Goal: Information Seeking & Learning: Learn about a topic

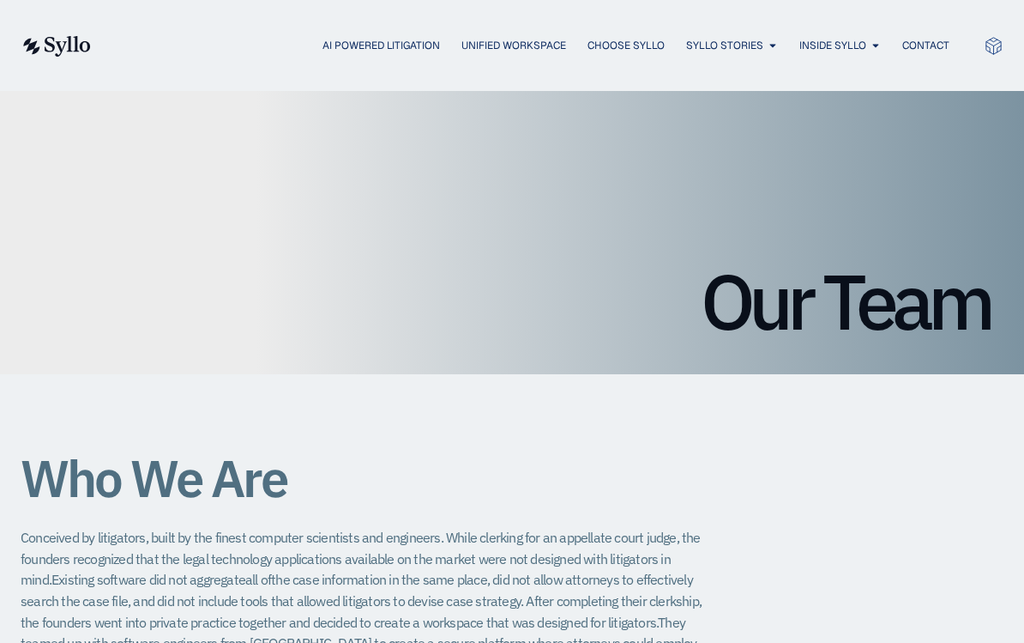
click at [0, 0] on icon "Menu" at bounding box center [0, 0] width 0 height 0
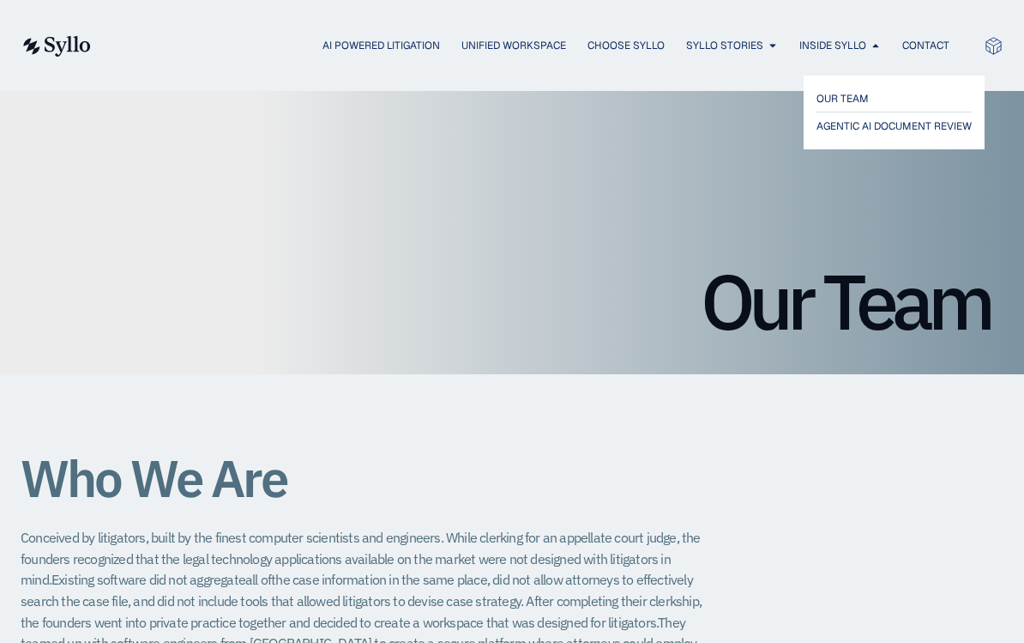
click at [904, 130] on span "AGENTIC AI DOCUMENT REVIEW" at bounding box center [894, 126] width 155 height 21
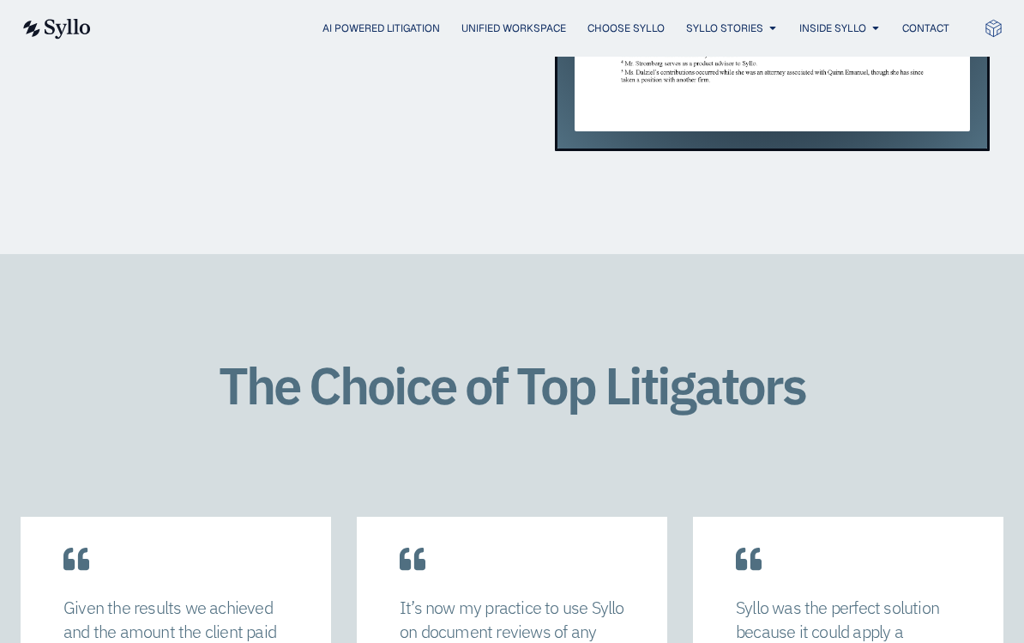
scroll to position [2212, 0]
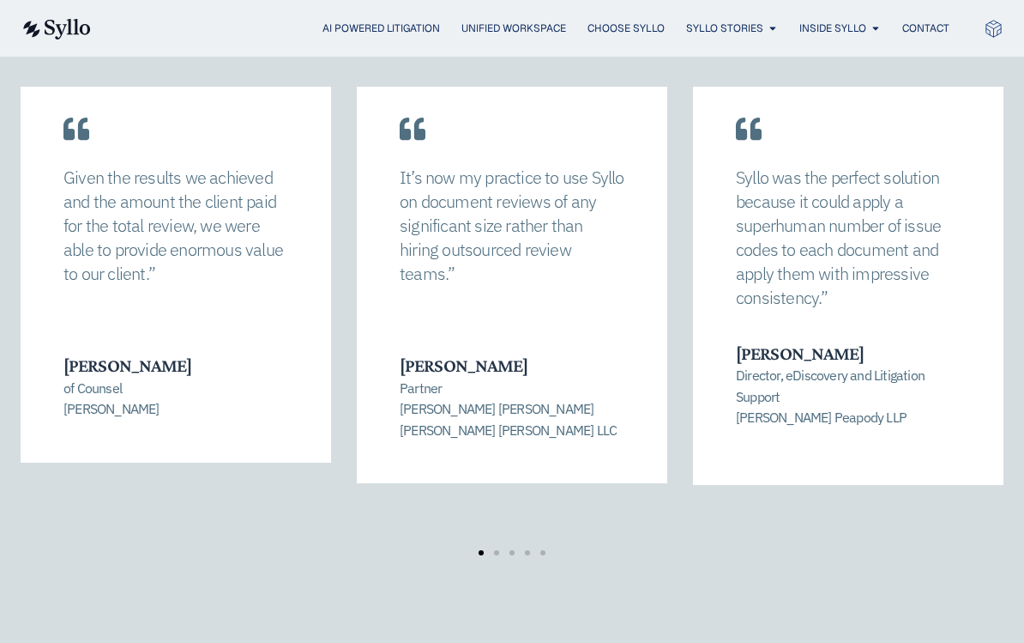
click at [87, 268] on p "Given the results we achieved and the amount the client paid for the total revi…" at bounding box center [175, 226] width 225 height 120
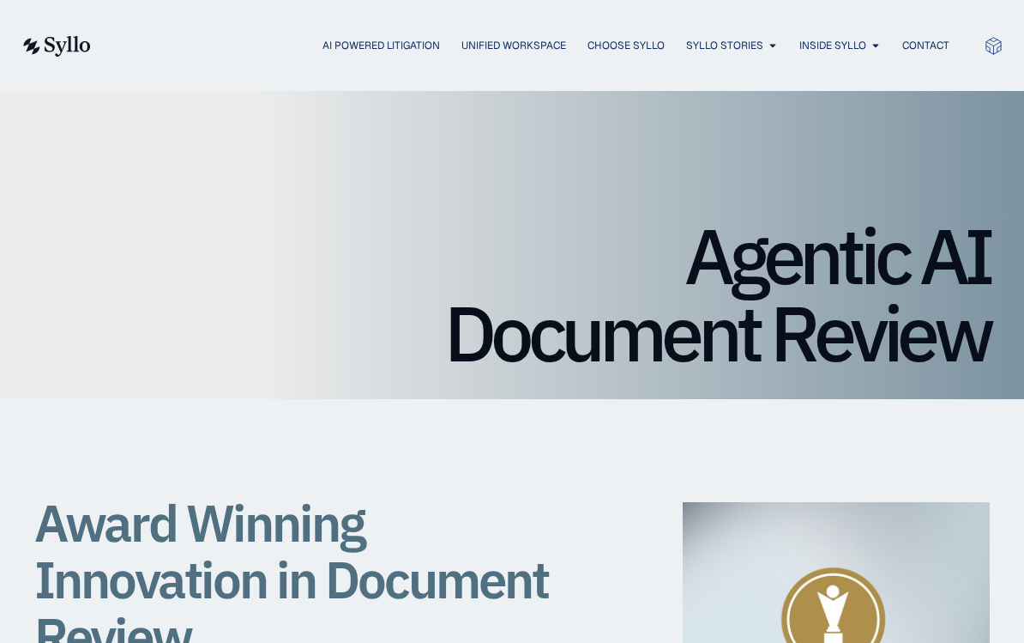
scroll to position [0, 0]
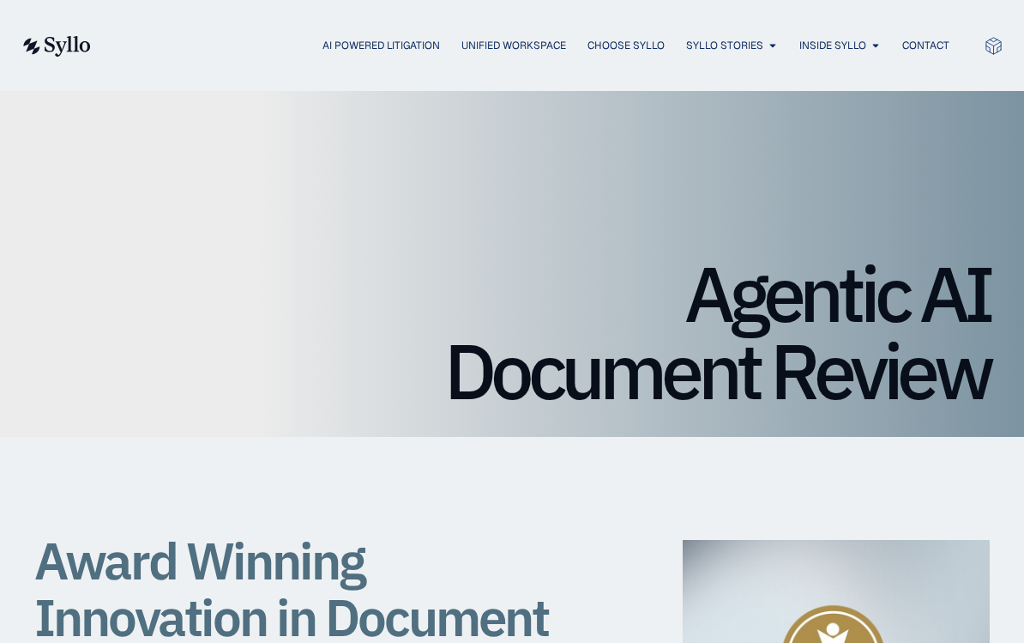
click at [761, 45] on span "Syllo Stories" at bounding box center [724, 45] width 77 height 15
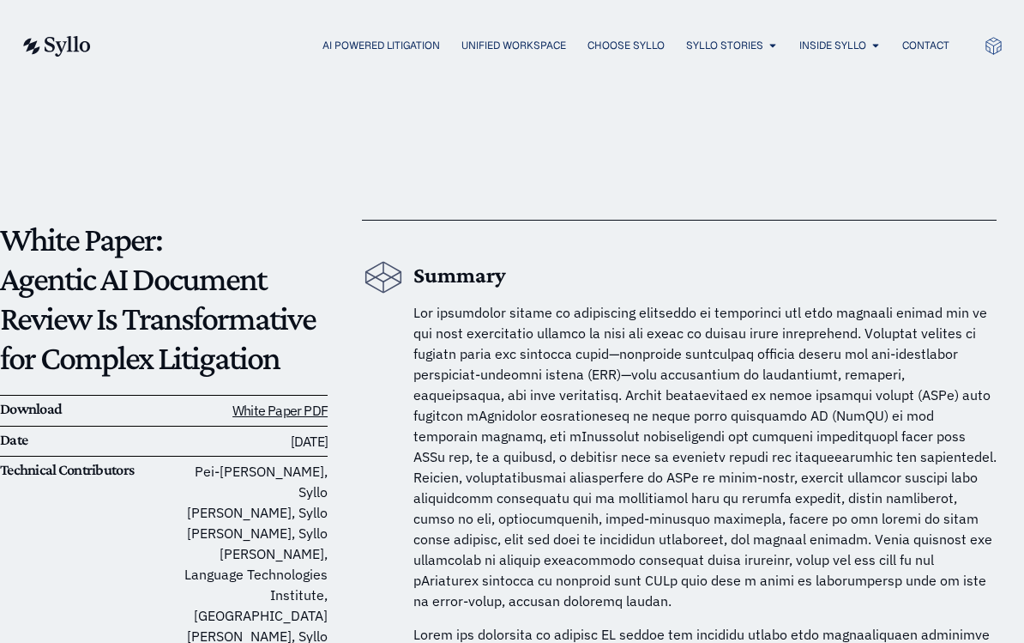
click at [538, 42] on span "Unified Workspace" at bounding box center [514, 45] width 105 height 15
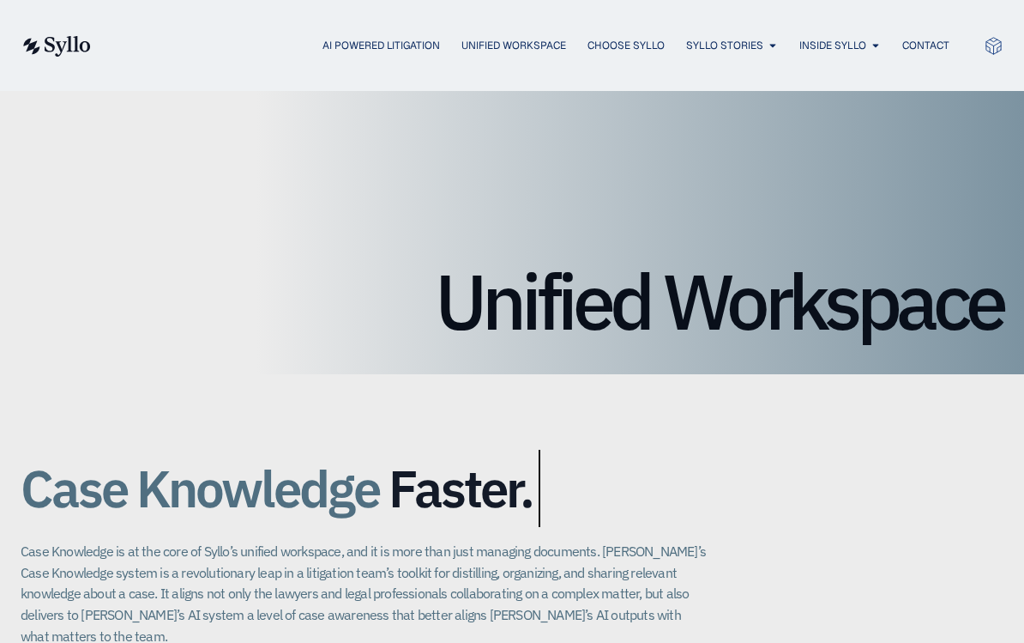
click at [377, 41] on span "AI Powered Litigation" at bounding box center [382, 45] width 118 height 15
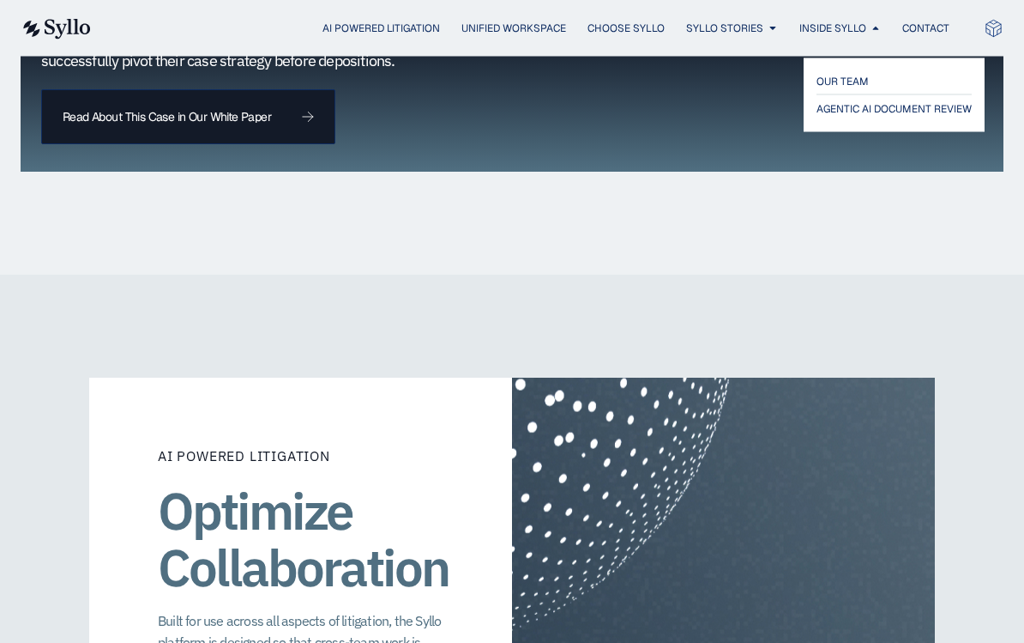
scroll to position [2086, 0]
click at [884, 80] on link "OUR TEAM" at bounding box center [894, 81] width 155 height 21
